Goal: Find specific page/section: Find specific page/section

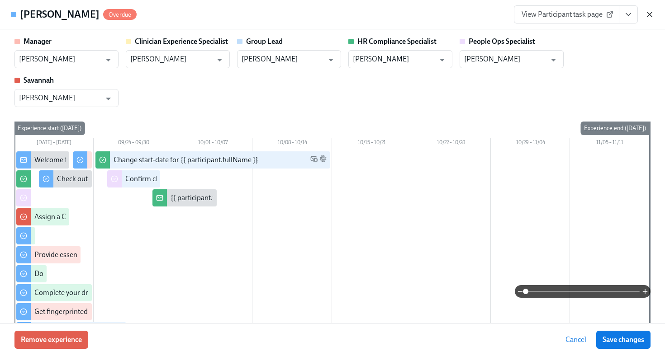
scroll to position [67, 0]
click at [652, 17] on icon "button" at bounding box center [649, 14] width 9 height 9
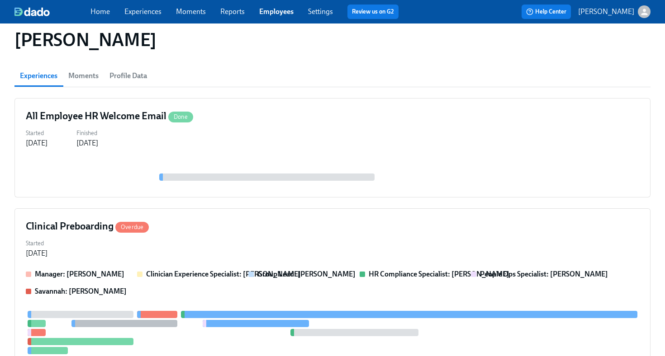
click at [283, 12] on link "Employees" at bounding box center [276, 11] width 34 height 9
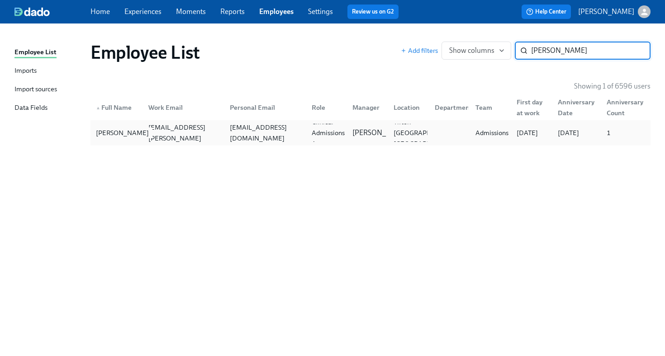
type input "[PERSON_NAME]"
click at [133, 134] on div "[PERSON_NAME]" at bounding box center [122, 133] width 60 height 11
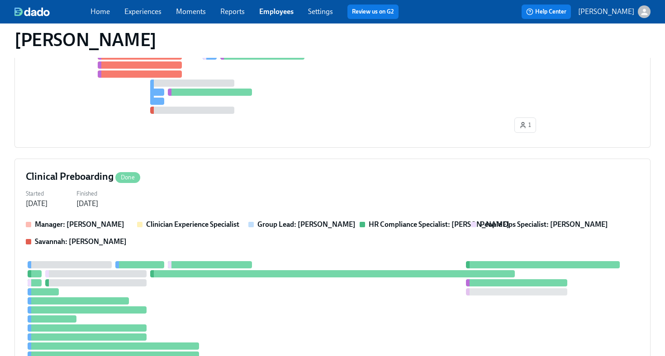
scroll to position [507, 0]
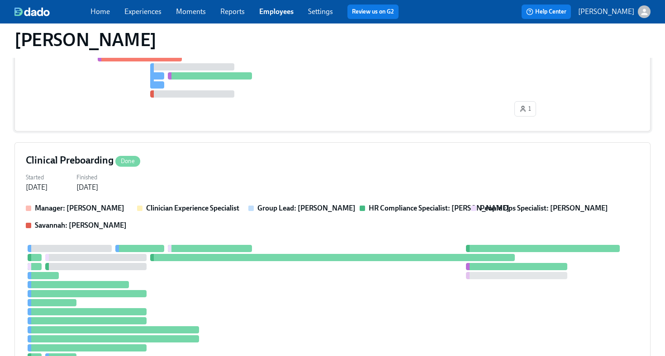
click at [300, 104] on div "1" at bounding box center [332, 64] width 613 height 111
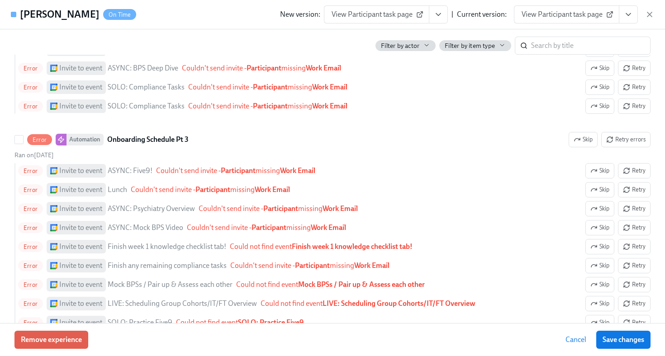
scroll to position [974, 0]
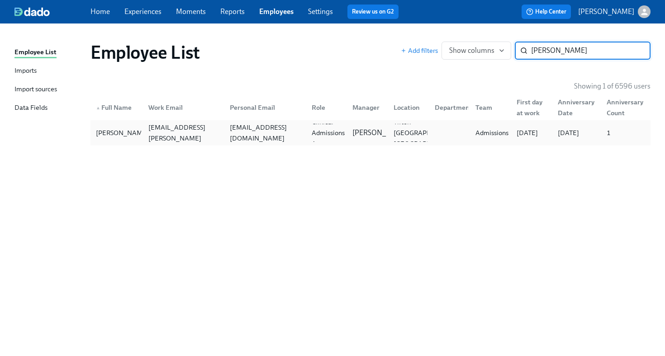
click at [233, 132] on div "magmiz@hotmail.com" at bounding box center [265, 133] width 78 height 22
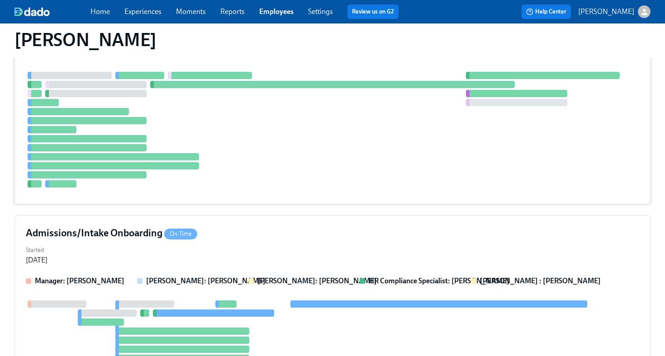
scroll to position [714, 0]
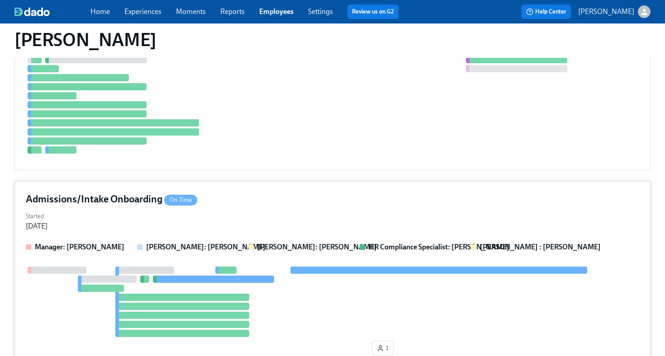
click at [294, 192] on div "Admissions/Intake Onboarding On Time Started Sep 05, 2025 Manager: Will McKenna…" at bounding box center [332, 276] width 636 height 190
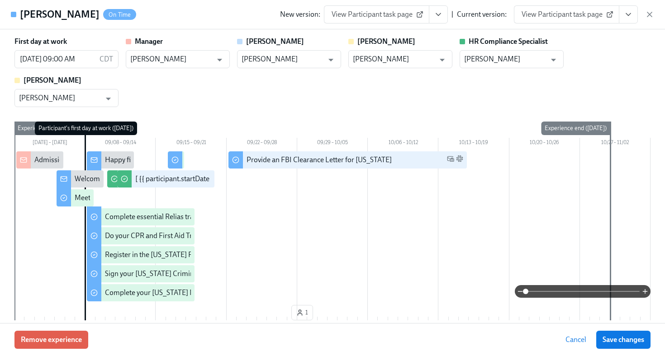
click at [565, 18] on span "View Participant task page" at bounding box center [566, 14] width 90 height 9
click at [626, 11] on icon "View task page" at bounding box center [628, 14] width 9 height 9
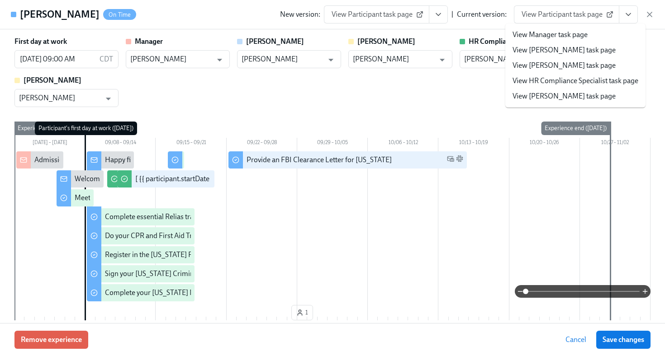
click at [597, 80] on link "View HR Compliance Specialist task page" at bounding box center [575, 81] width 126 height 10
